Goal: Transaction & Acquisition: Purchase product/service

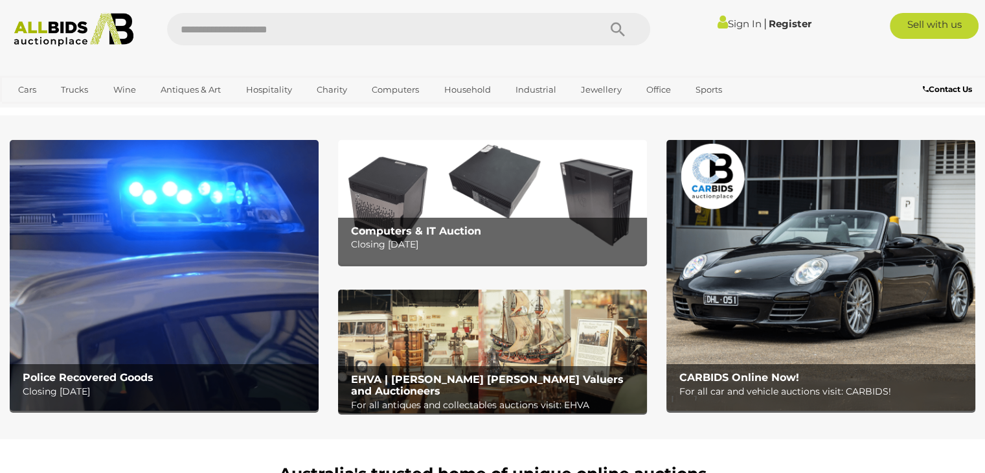
click at [177, 269] on img at bounding box center [164, 275] width 309 height 271
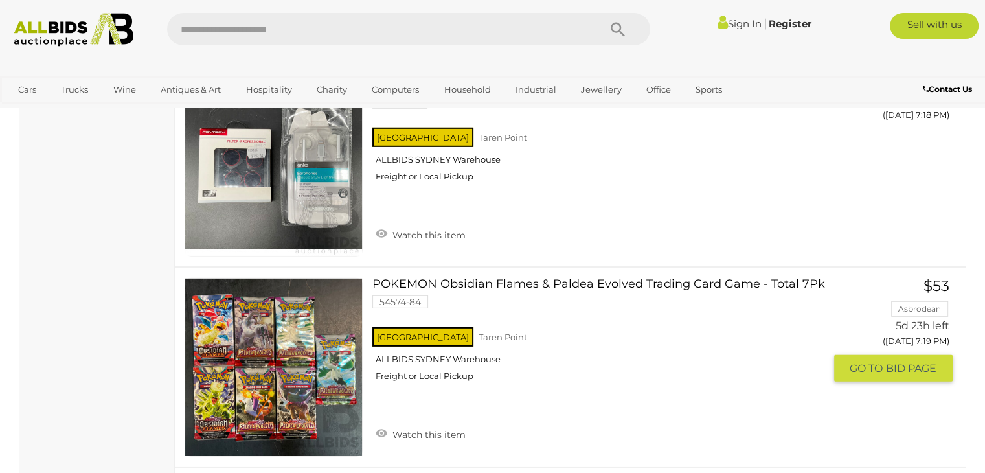
scroll to position [3951, 0]
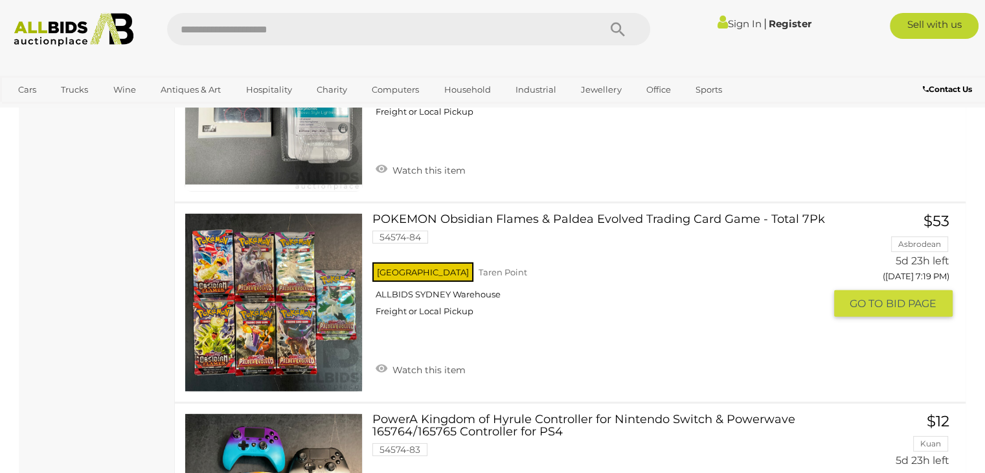
click at [321, 278] on link at bounding box center [274, 302] width 178 height 178
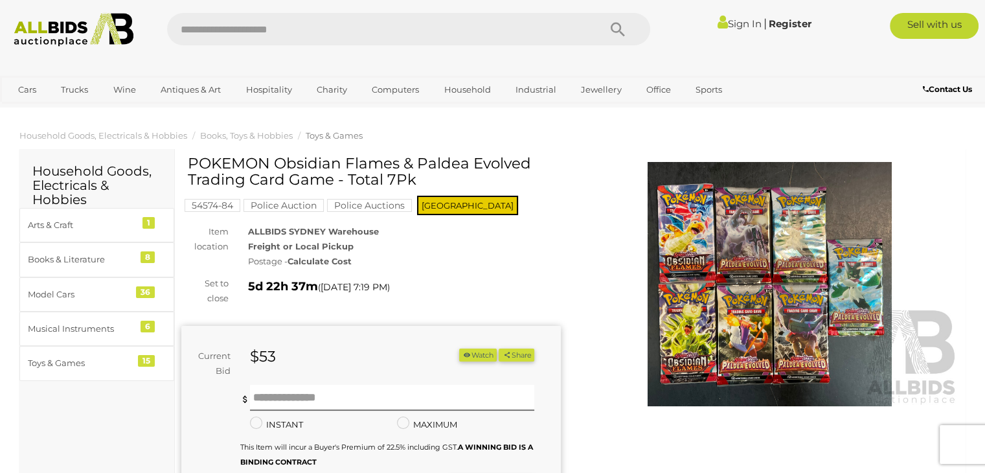
drag, startPoint x: 455, startPoint y: 172, endPoint x: 244, endPoint y: 182, distance: 211.4
click at [244, 182] on h1 "POKEMON Obsidian Flames & Paldea Evolved Trading Card Game - Total 7Pk" at bounding box center [373, 171] width 370 height 33
click at [424, 159] on h1 "POKEMON Obsidian Flames & Paldea Evolved Trading Card Game - Total 7Pk" at bounding box center [373, 171] width 370 height 33
drag, startPoint x: 421, startPoint y: 159, endPoint x: 243, endPoint y: 185, distance: 179.9
click at [242, 185] on h1 "POKEMON Obsidian Flames & Paldea Evolved Trading Card Game - Total 7Pk" at bounding box center [373, 171] width 370 height 33
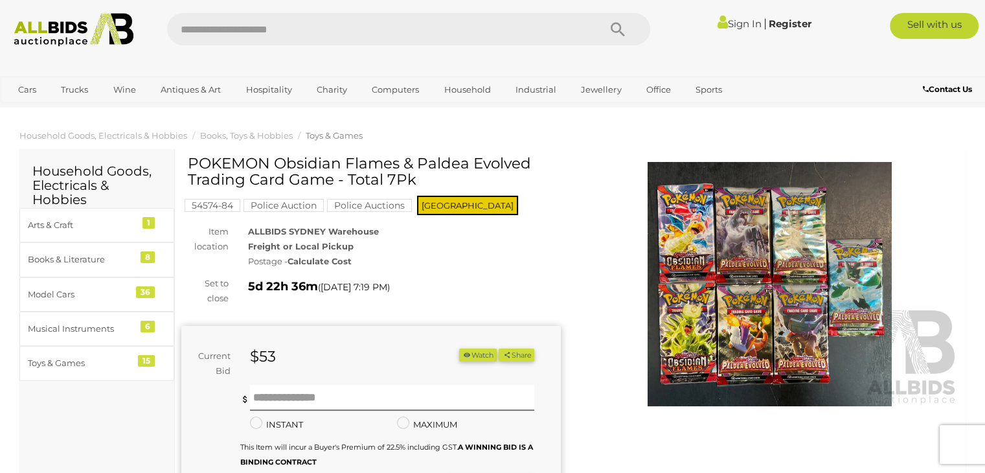
copy h1 "Paldea Evolved Trading"
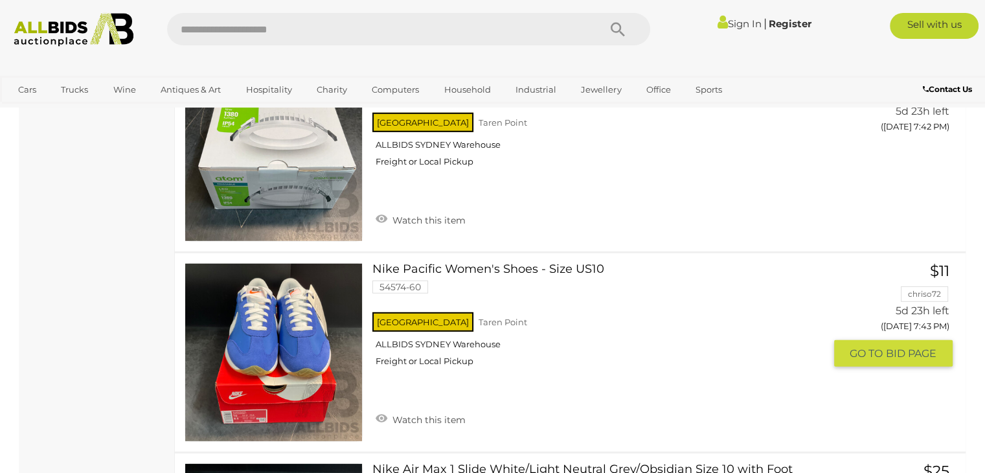
scroll to position [8807, 0]
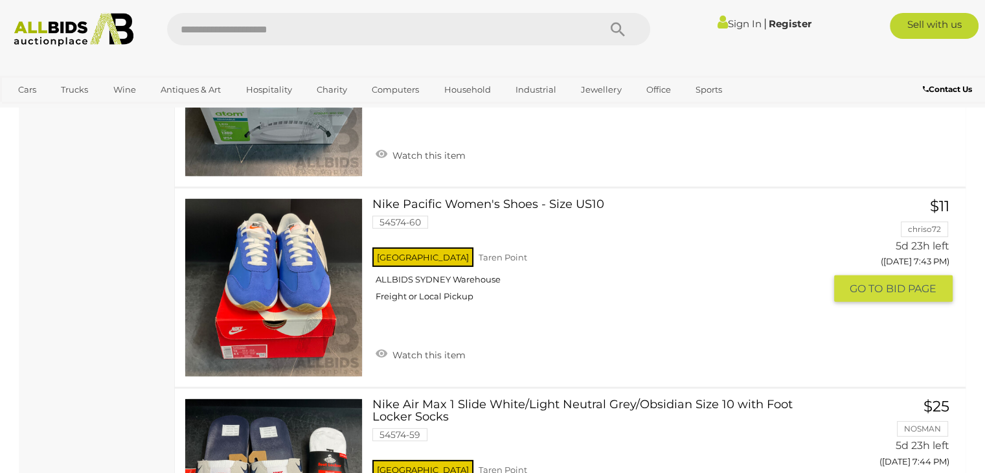
click at [288, 277] on link at bounding box center [274, 287] width 178 height 178
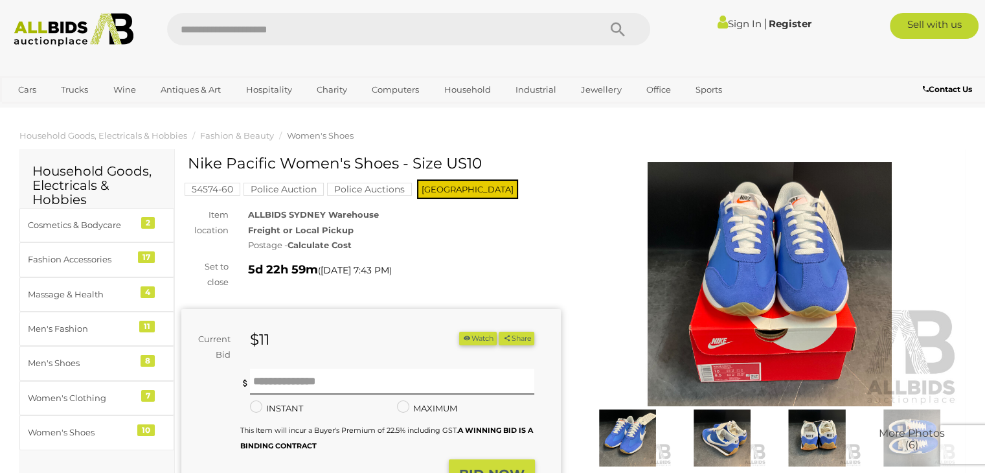
click at [722, 265] on img at bounding box center [770, 284] width 380 height 244
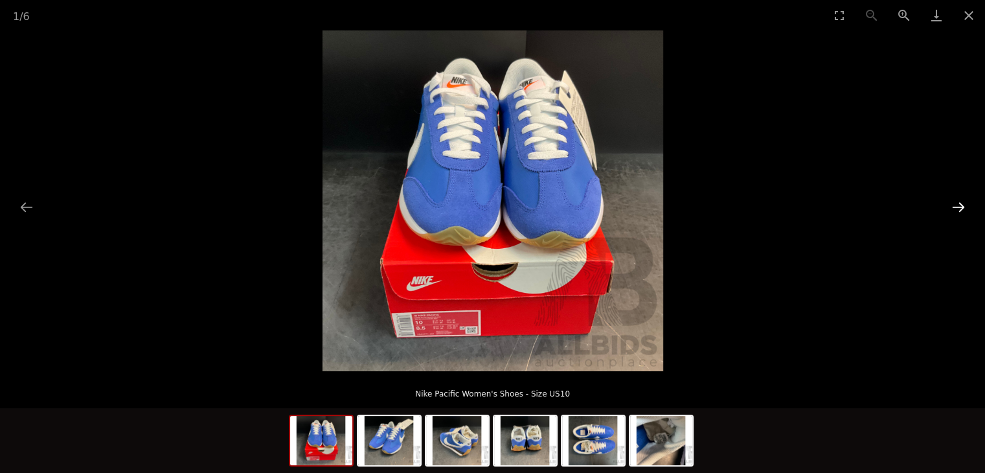
click at [957, 208] on button "Next slide" at bounding box center [958, 206] width 27 height 25
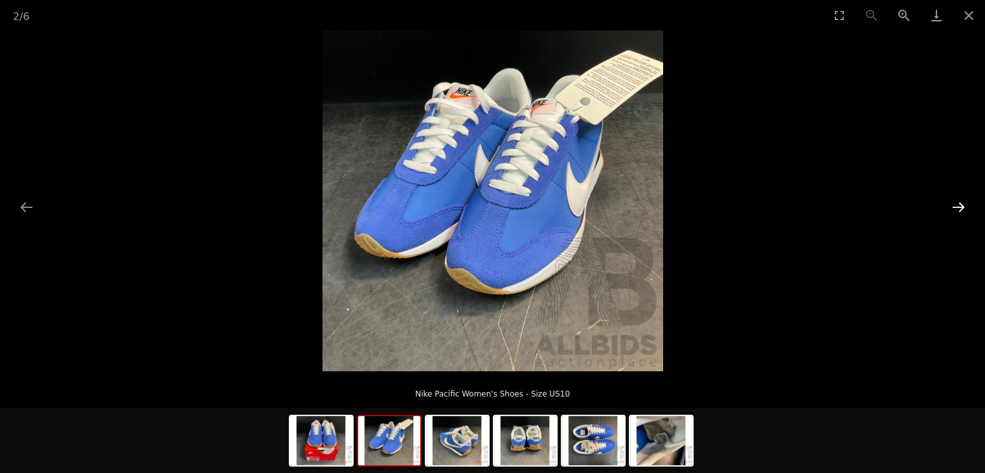
click at [957, 208] on button "Next slide" at bounding box center [958, 206] width 27 height 25
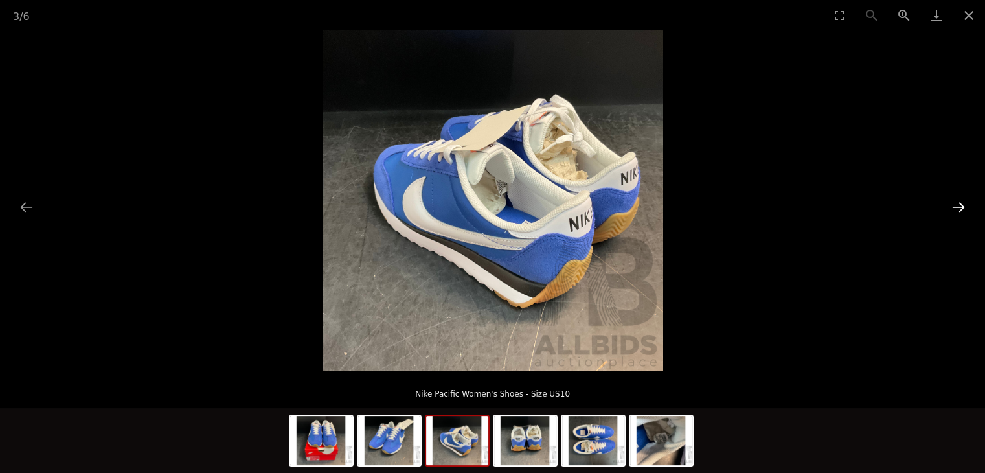
click at [957, 208] on button "Next slide" at bounding box center [958, 206] width 27 height 25
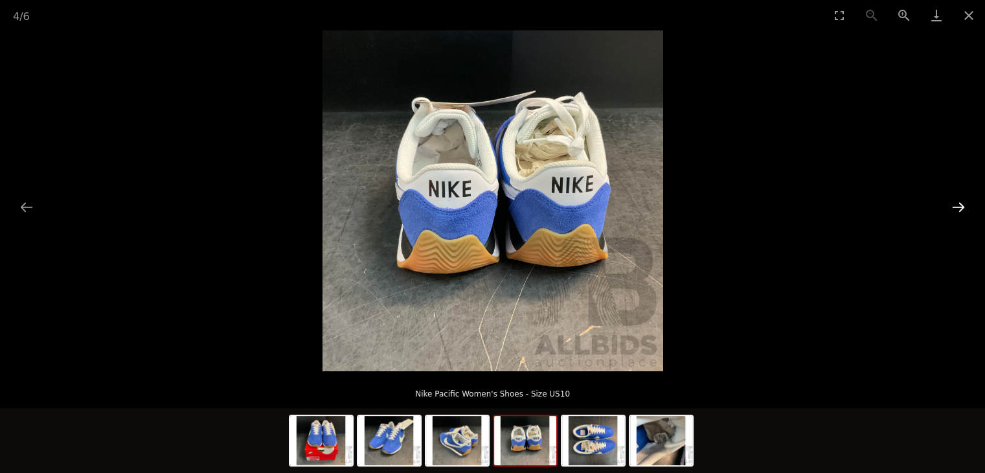
click at [957, 208] on button "Next slide" at bounding box center [958, 206] width 27 height 25
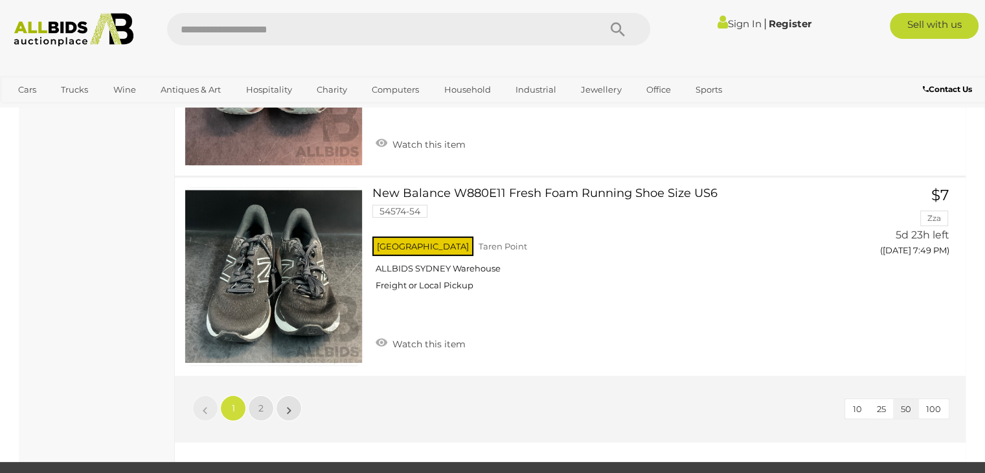
scroll to position [10070, 0]
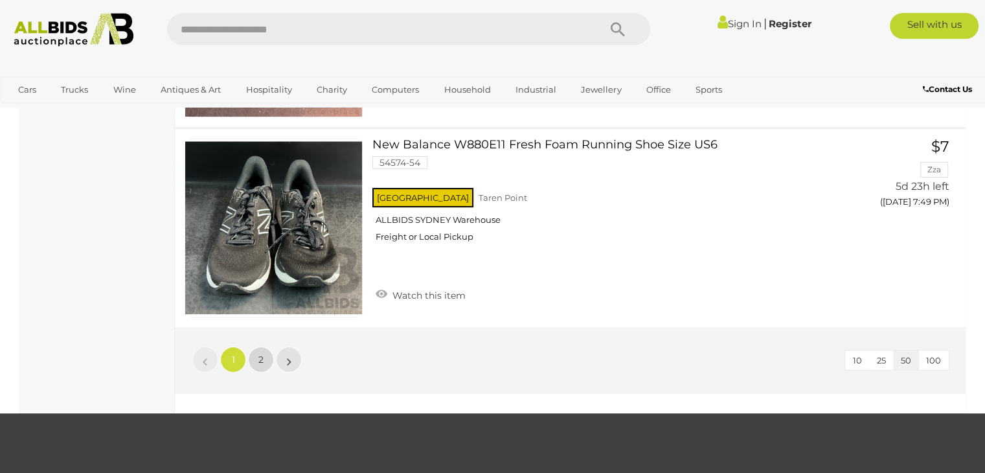
click at [271, 347] on link "2" at bounding box center [261, 360] width 26 height 26
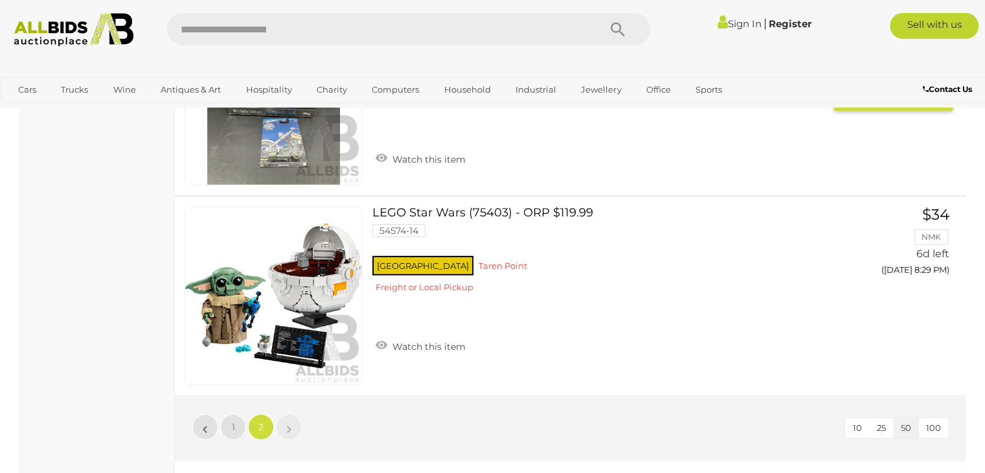
scroll to position [9202, 0]
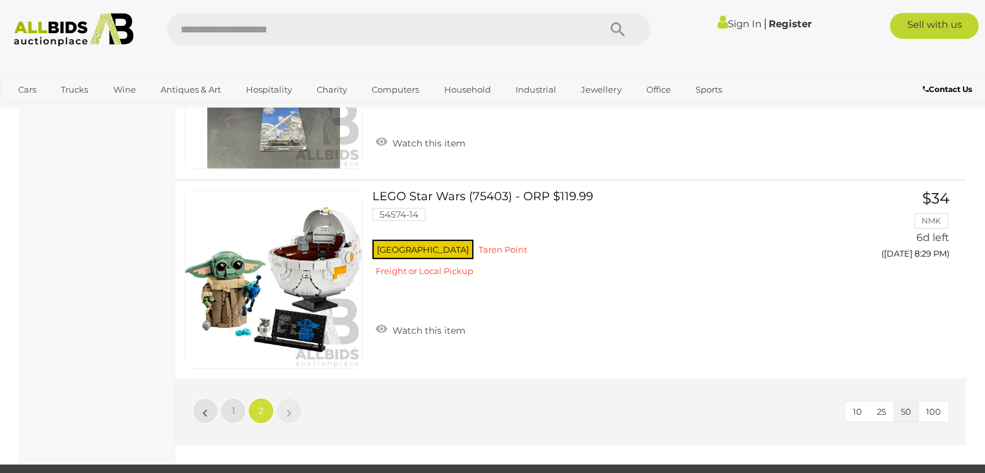
click at [115, 33] on img at bounding box center [73, 30] width 133 height 34
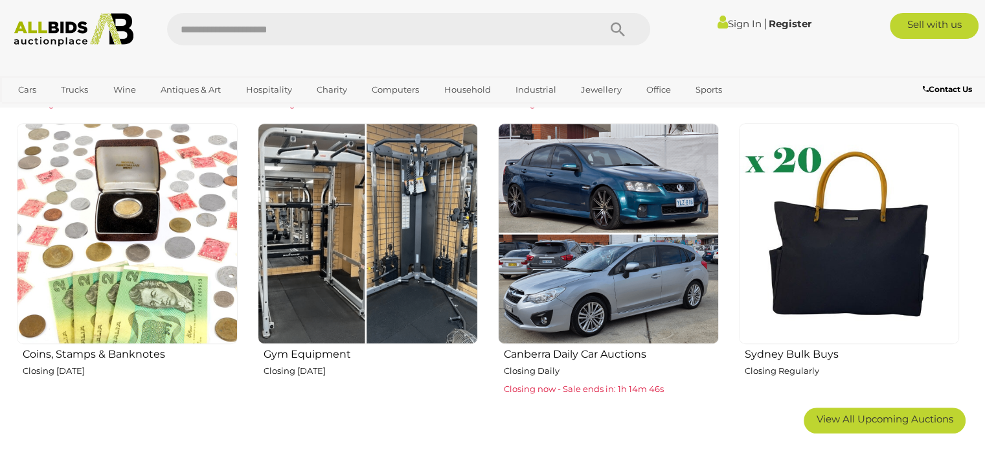
scroll to position [777, 0]
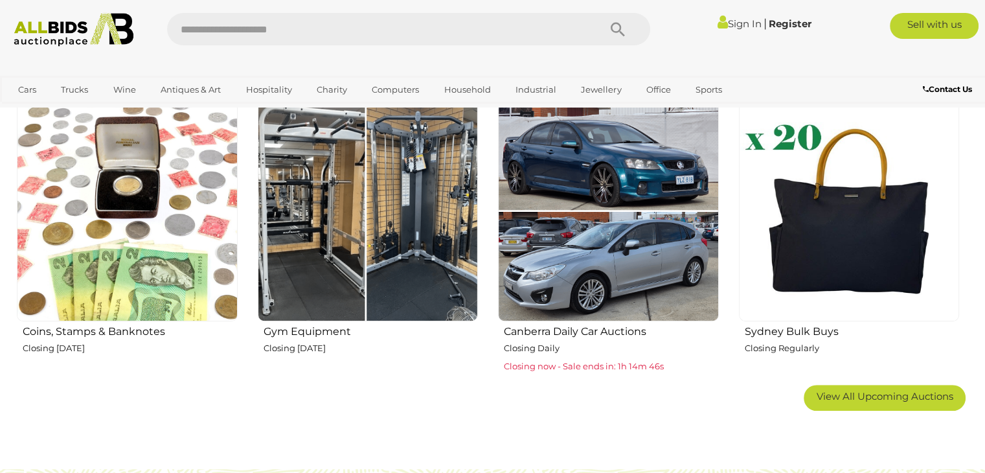
click at [405, 208] on img at bounding box center [368, 210] width 221 height 221
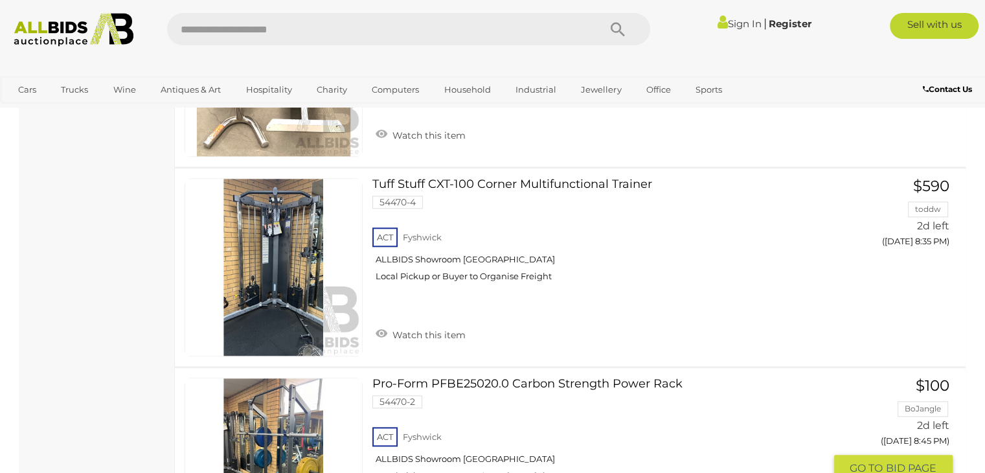
scroll to position [1360, 0]
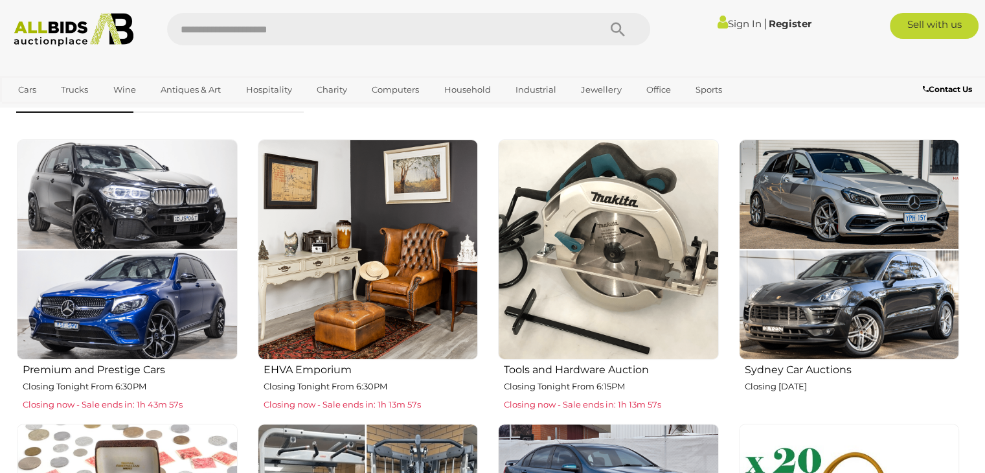
scroll to position [518, 0]
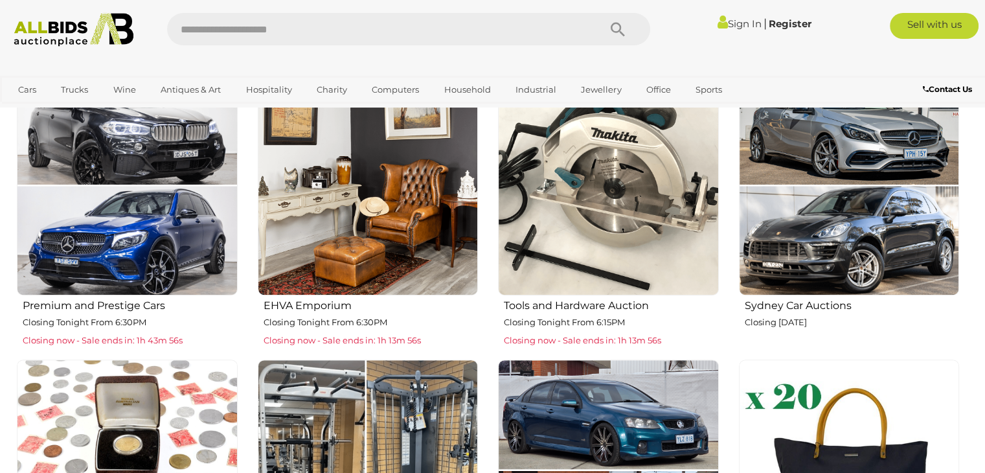
click at [806, 157] on img at bounding box center [849, 185] width 221 height 221
